Goal: Task Accomplishment & Management: Complete application form

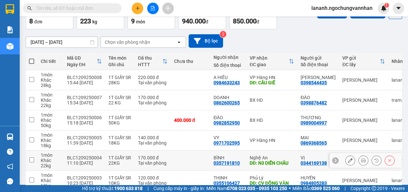
scroll to position [30, 0]
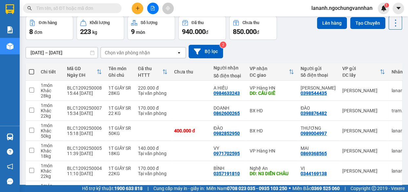
drag, startPoint x: 311, startPoint y: 154, endPoint x: 190, endPoint y: 5, distance: 191.7
click at [190, 5] on div "Kết quả tìm kiếm ( 0 ) Bộ lọc No Data lananh.ngochungvannhan 1" at bounding box center [204, 8] width 408 height 16
click at [137, 10] on icon "plus" at bounding box center [137, 8] width 5 height 5
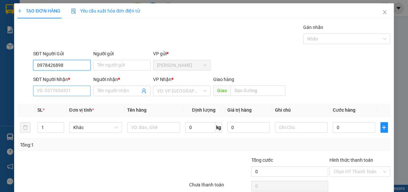
type input "0978426898"
click at [56, 89] on input "SĐT Người Nhận *" at bounding box center [62, 90] width 58 height 11
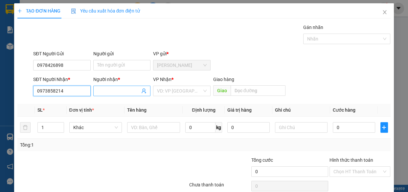
type input "0973858214"
click at [104, 85] on span at bounding box center [122, 90] width 58 height 11
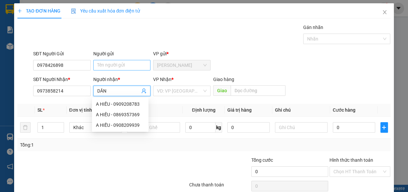
type input "DẦN"
click at [111, 65] on input "Người gửi" at bounding box center [122, 65] width 58 height 11
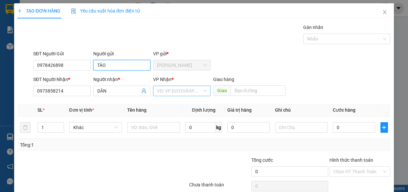
type input "TÀO"
click at [172, 92] on input "search" at bounding box center [179, 91] width 45 height 10
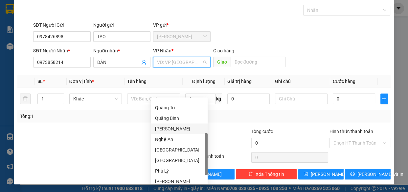
scroll to position [73, 0]
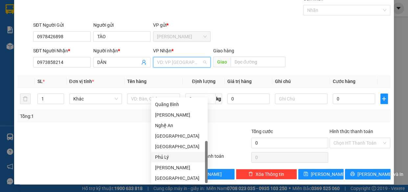
drag, startPoint x: 169, startPoint y: 156, endPoint x: 261, endPoint y: 67, distance: 127.9
click at [171, 154] on div "Phủ Lý" at bounding box center [179, 156] width 49 height 7
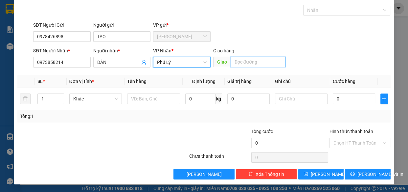
click at [255, 63] on input "text" at bounding box center [258, 62] width 55 height 11
type input "D"
click at [231, 62] on input "ĐỒNG VĂN" at bounding box center [258, 62] width 55 height 11
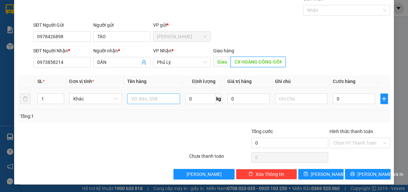
type input "CX HOÀNG ĐÔNG-ĐỒNG VĂN"
click at [137, 99] on input "text" at bounding box center [153, 98] width 53 height 11
drag, startPoint x: 46, startPoint y: 96, endPoint x: 0, endPoint y: 88, distance: 47.0
click at [44, 96] on input "1" at bounding box center [51, 99] width 26 height 10
click at [0, 88] on div "TẠO ĐƠN HÀNG Yêu cầu xuất hóa đơn điện tử Transit Pickup Surcharge Ids Transit …" at bounding box center [204, 96] width 408 height 192
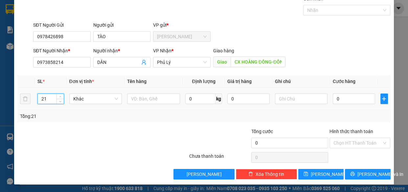
click at [1, 93] on div "TẠO ĐƠN HÀNG Yêu cầu xuất hóa đơn điện tử Transit Pickup Surcharge Ids Transit …" at bounding box center [204, 96] width 408 height 192
type input "2"
click at [161, 99] on input "text" at bounding box center [153, 98] width 53 height 11
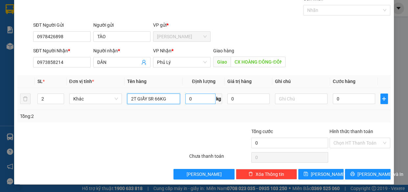
type input "2T GIẤY SR 66KG"
click at [194, 97] on input "0" at bounding box center [200, 98] width 30 height 11
type input "66"
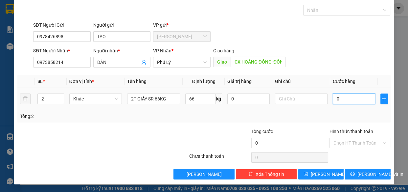
click at [343, 97] on input "0" at bounding box center [354, 98] width 42 height 11
type input "5"
type input "52"
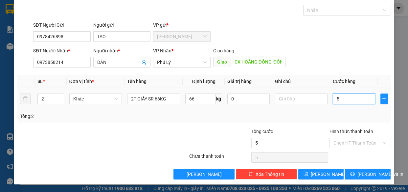
type input "52"
type input "520"
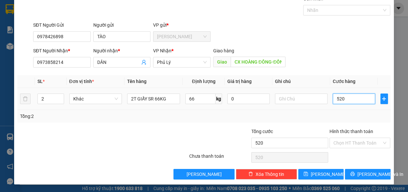
type input "5.200"
type input "52.000"
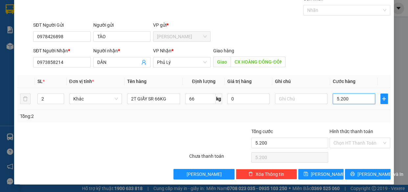
type input "52.000"
type input "520.000"
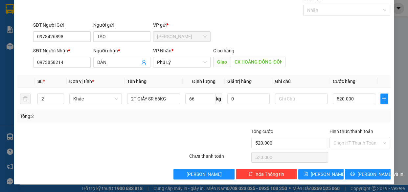
drag, startPoint x: 144, startPoint y: 136, endPoint x: 148, endPoint y: 133, distance: 4.7
click at [145, 135] on div at bounding box center [157, 139] width 62 height 23
drag, startPoint x: 358, startPoint y: 142, endPoint x: 283, endPoint y: 128, distance: 76.0
click at [350, 142] on input "Hình thức thanh toán" at bounding box center [358, 143] width 49 height 10
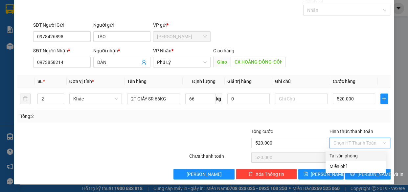
drag, startPoint x: 336, startPoint y: 158, endPoint x: 355, endPoint y: 157, distance: 19.8
click at [336, 158] on div "Tại văn phòng" at bounding box center [356, 155] width 52 height 7
type input "0"
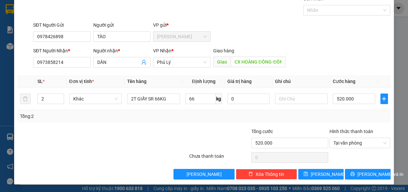
click at [356, 157] on div at bounding box center [360, 157] width 62 height 13
click at [361, 173] on span "Lưu và In" at bounding box center [381, 173] width 46 height 7
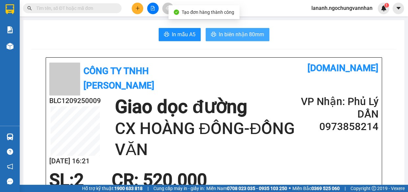
click at [240, 32] on span "In biên nhận 80mm" at bounding box center [241, 34] width 45 height 8
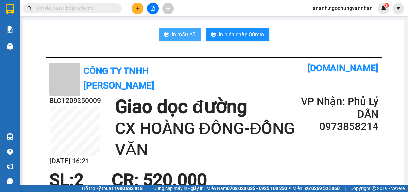
click at [172, 30] on button "In mẫu A5" at bounding box center [180, 34] width 42 height 13
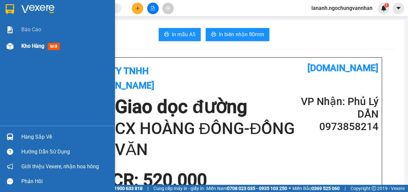
click at [31, 46] on span "Kho hàng" at bounding box center [32, 46] width 23 height 6
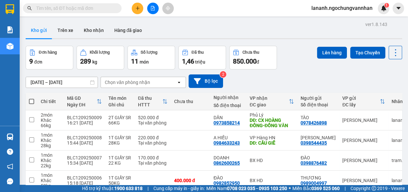
click at [282, 82] on div "10/09/2025 – 12/09/2025 Press the down arrow key to interact with the calendar …" at bounding box center [214, 80] width 377 height 13
click at [282, 76] on div "10/09/2025 – 12/09/2025 Press the down arrow key to interact with the calendar …" at bounding box center [214, 80] width 377 height 13
